Goal: Task Accomplishment & Management: Use online tool/utility

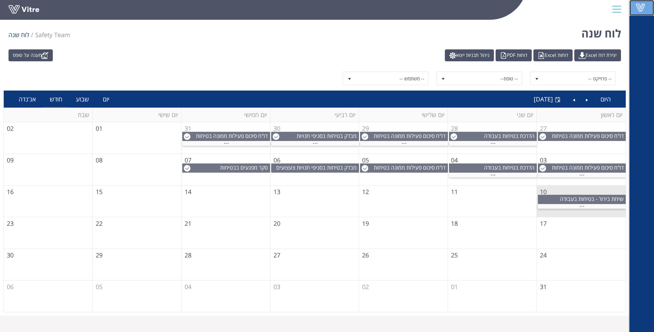
click at [642, 4] on span at bounding box center [640, 7] width 17 height 8
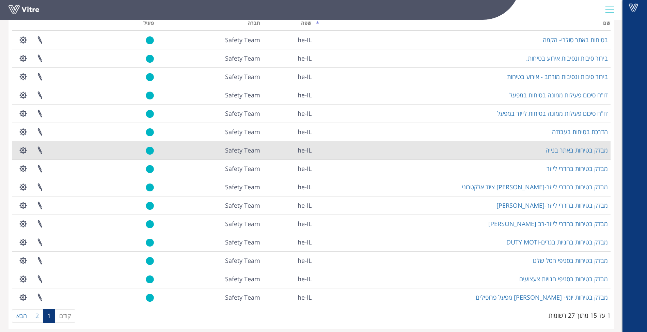
scroll to position [55, 0]
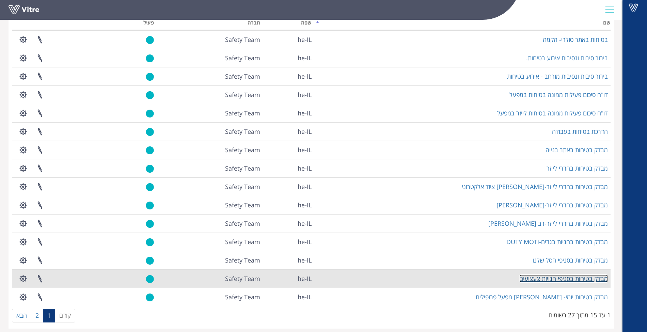
click at [582, 280] on link "מבדק בטיחות בסניפי חנויות צעצועים" at bounding box center [563, 279] width 89 height 8
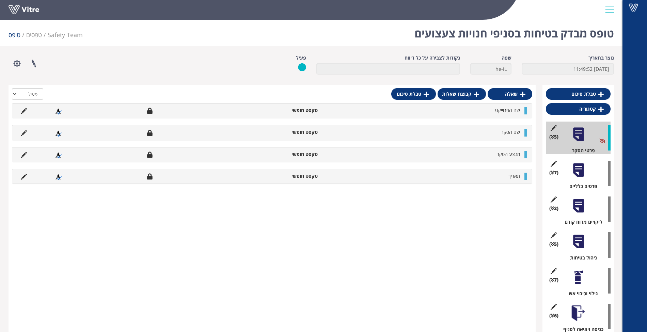
click at [577, 208] on div at bounding box center [578, 205] width 15 height 15
